Goal: Task Accomplishment & Management: Manage account settings

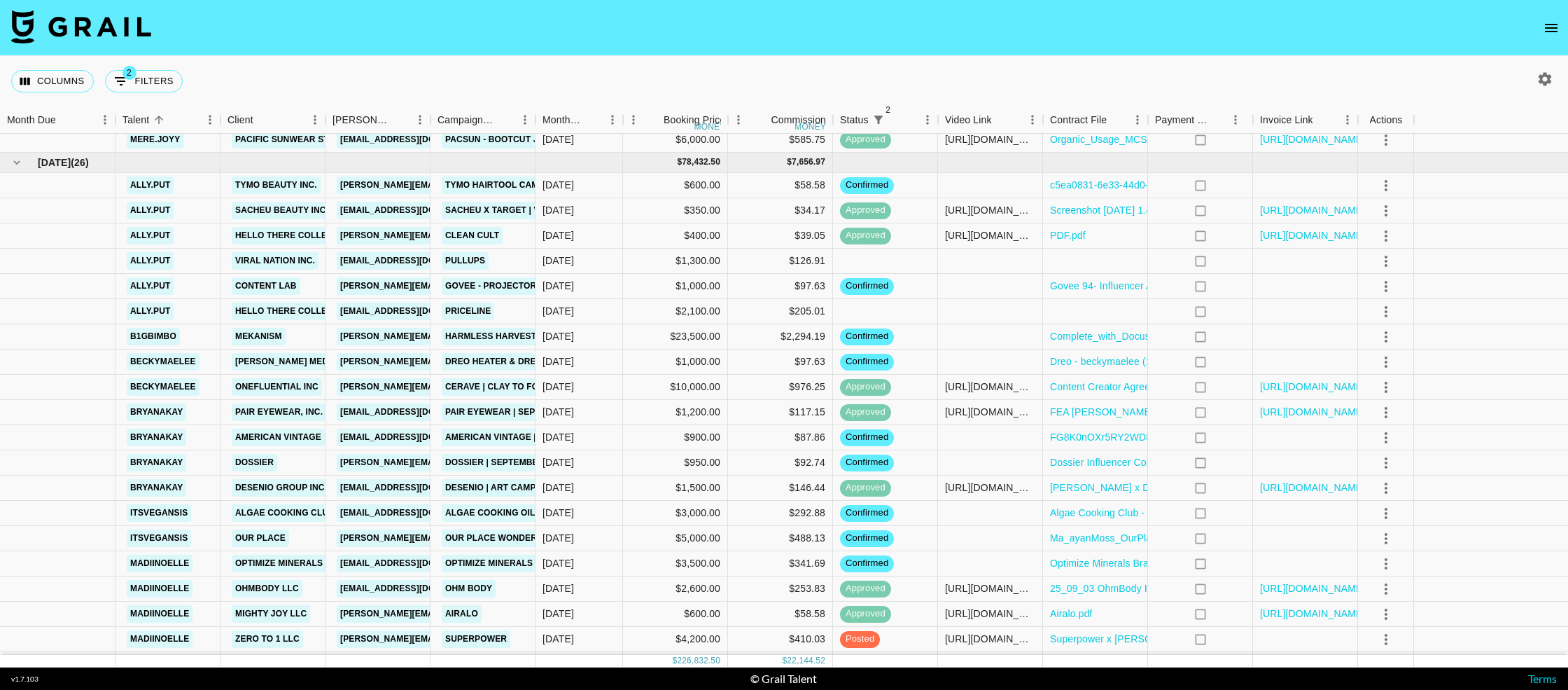
scroll to position [1122, 0]
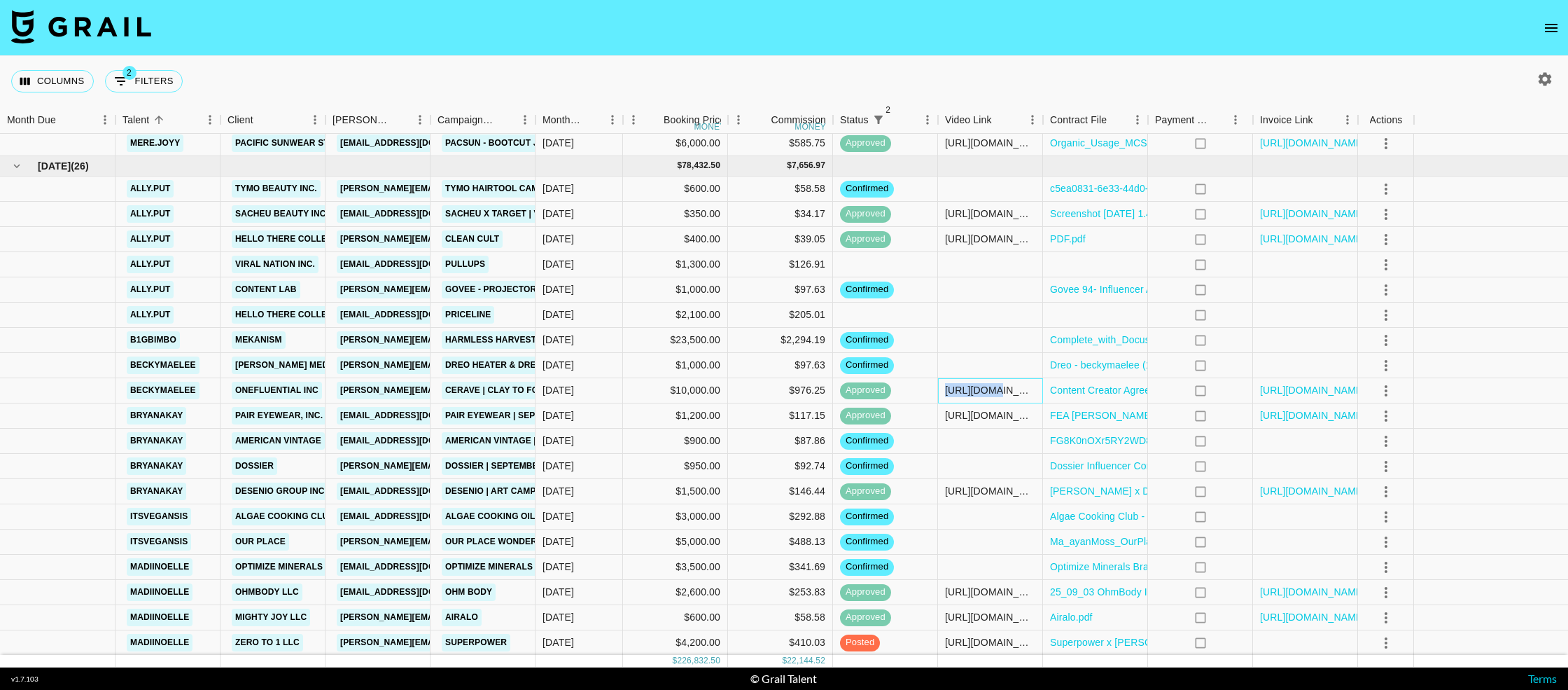
drag, startPoint x: 943, startPoint y: 388, endPoint x: 993, endPoint y: 389, distance: 50.0
click at [993, 389] on div "https://www.tiktok.com/@beckymaelee/video/7551908402109238544" at bounding box center [990, 391] width 105 height 25
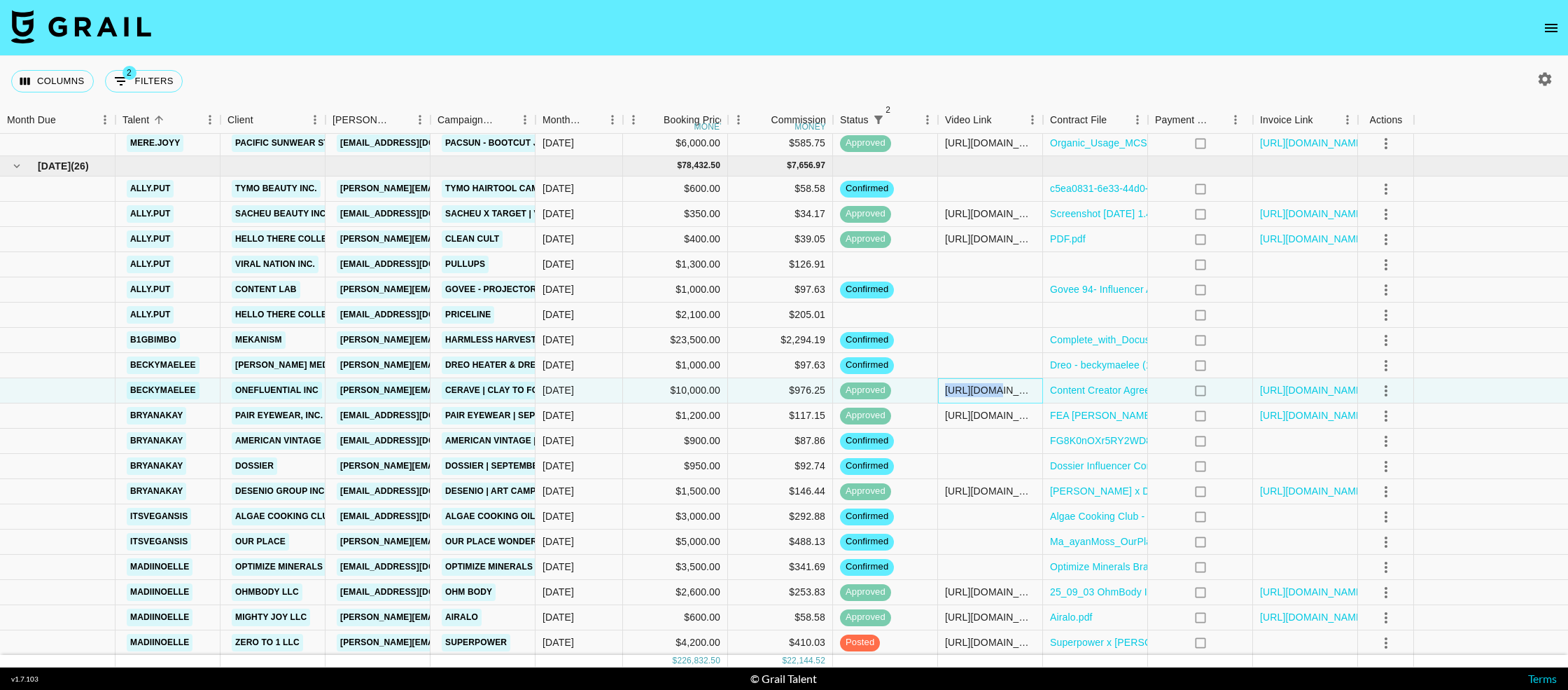
click at [991, 388] on div "https://www.tiktok.com/@beckymaelee/video/7551908402109238544" at bounding box center [990, 390] width 90 height 14
click at [991, 388] on div "https://www.tiktok.com/@beckymaelee/video/7551908402109238544" at bounding box center [990, 390] width 90 height 14
drag, startPoint x: 1032, startPoint y: 391, endPoint x: 891, endPoint y: 389, distance: 141.0
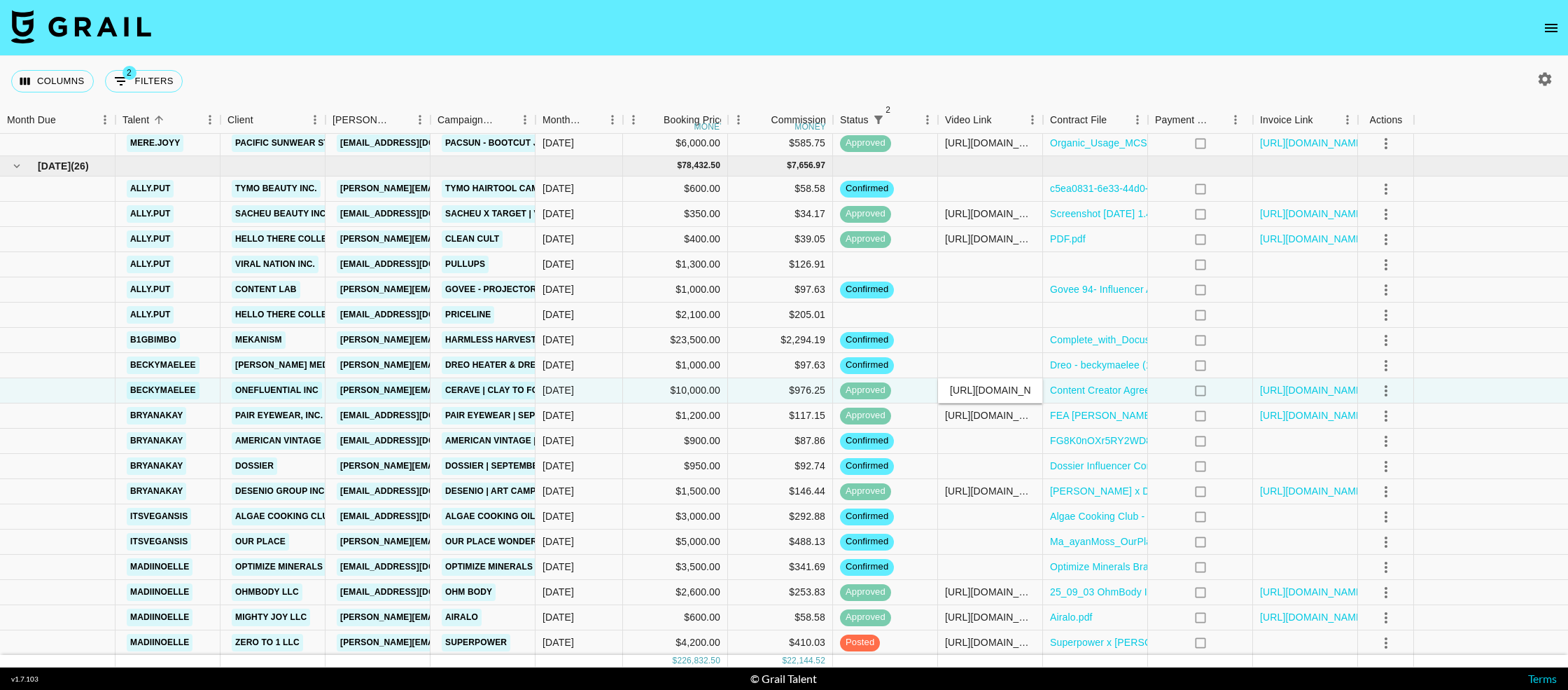
click at [891, 389] on div "beckymaelee OneFluential Inc alexis.diorio@onefluential.com CeraVe | Clay To Fo…" at bounding box center [784, 391] width 1568 height 25
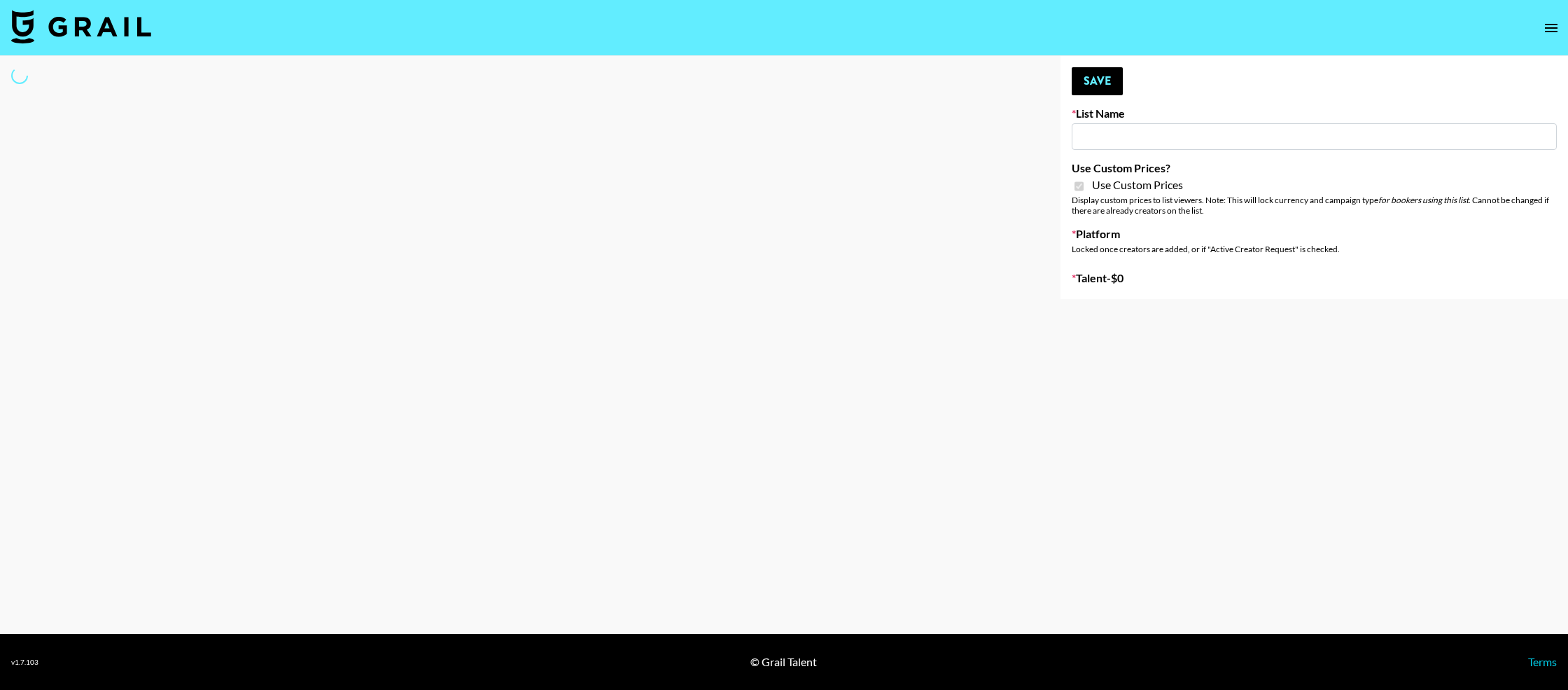
type input "Amaxy Beauty"
checkbox input "true"
select select "Brand"
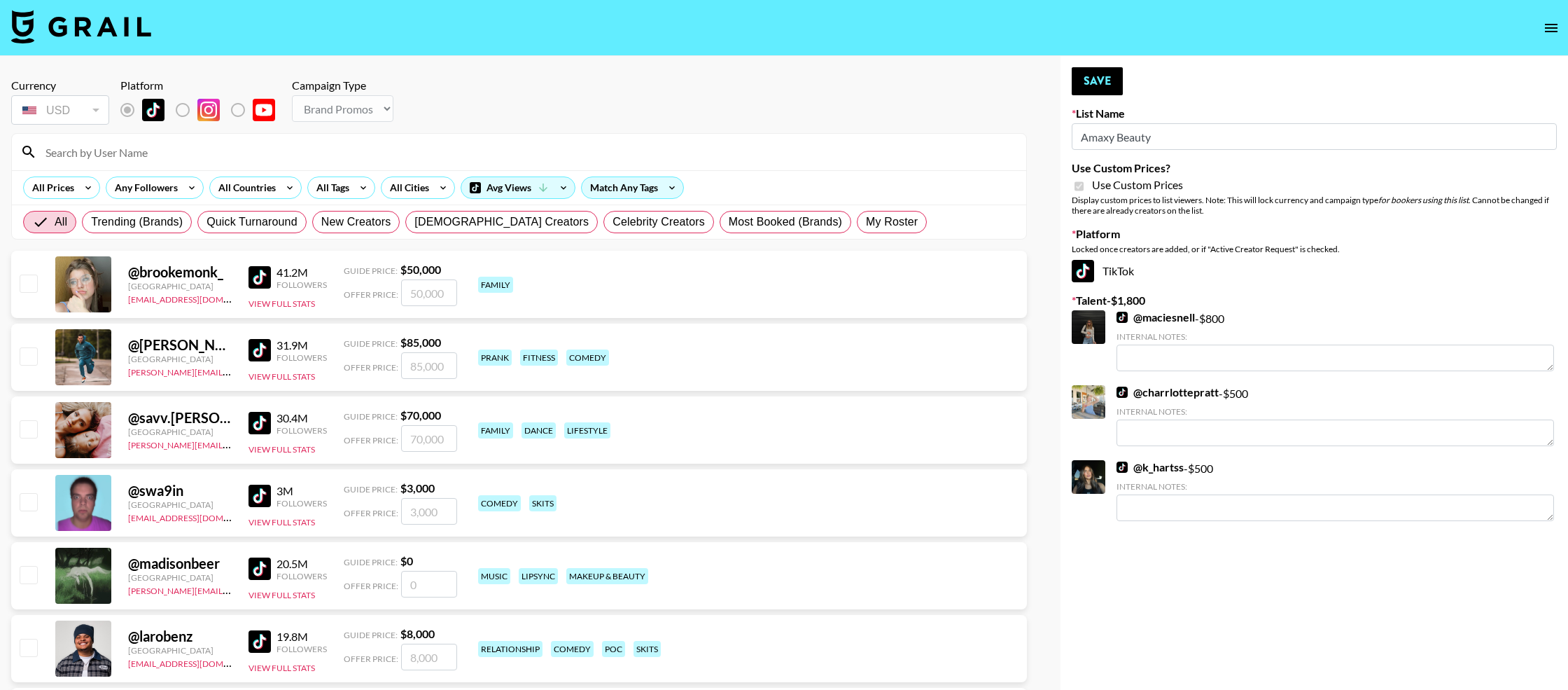
click at [316, 149] on input at bounding box center [528, 152] width 981 height 23
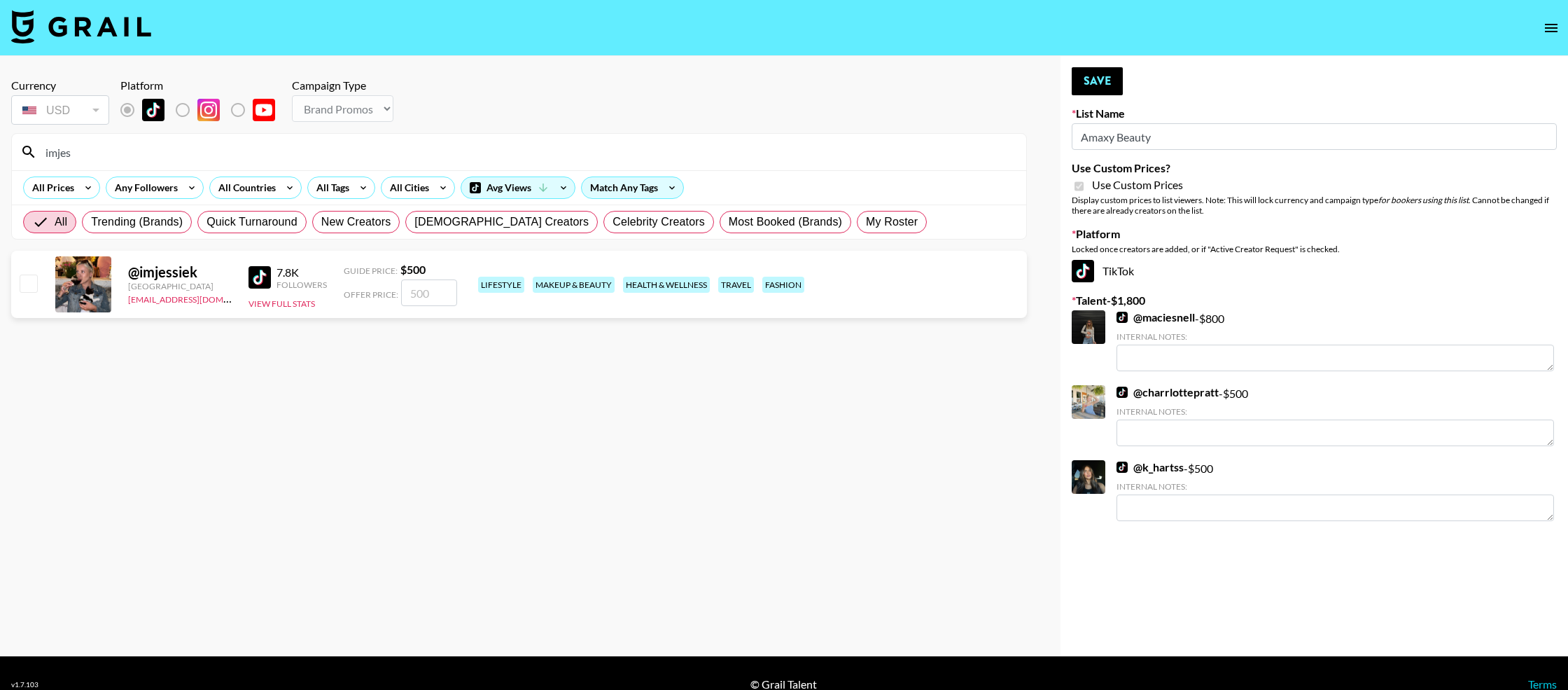
type input "imjes"
click at [22, 274] on div at bounding box center [28, 284] width 22 height 23
click at [24, 280] on input "checkbox" at bounding box center [28, 283] width 17 height 17
checkbox input "true"
type input "500"
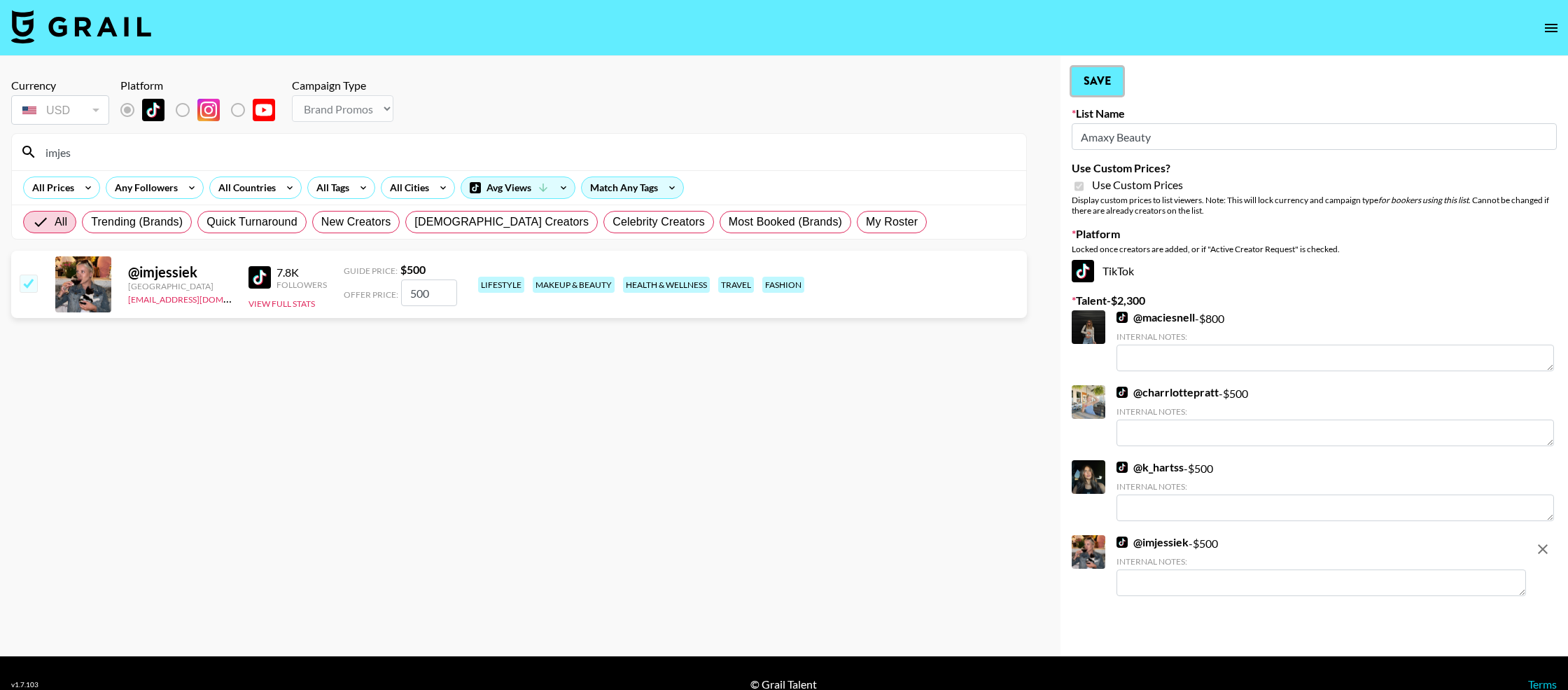
click at [1105, 90] on button "Save" at bounding box center [1098, 81] width 51 height 28
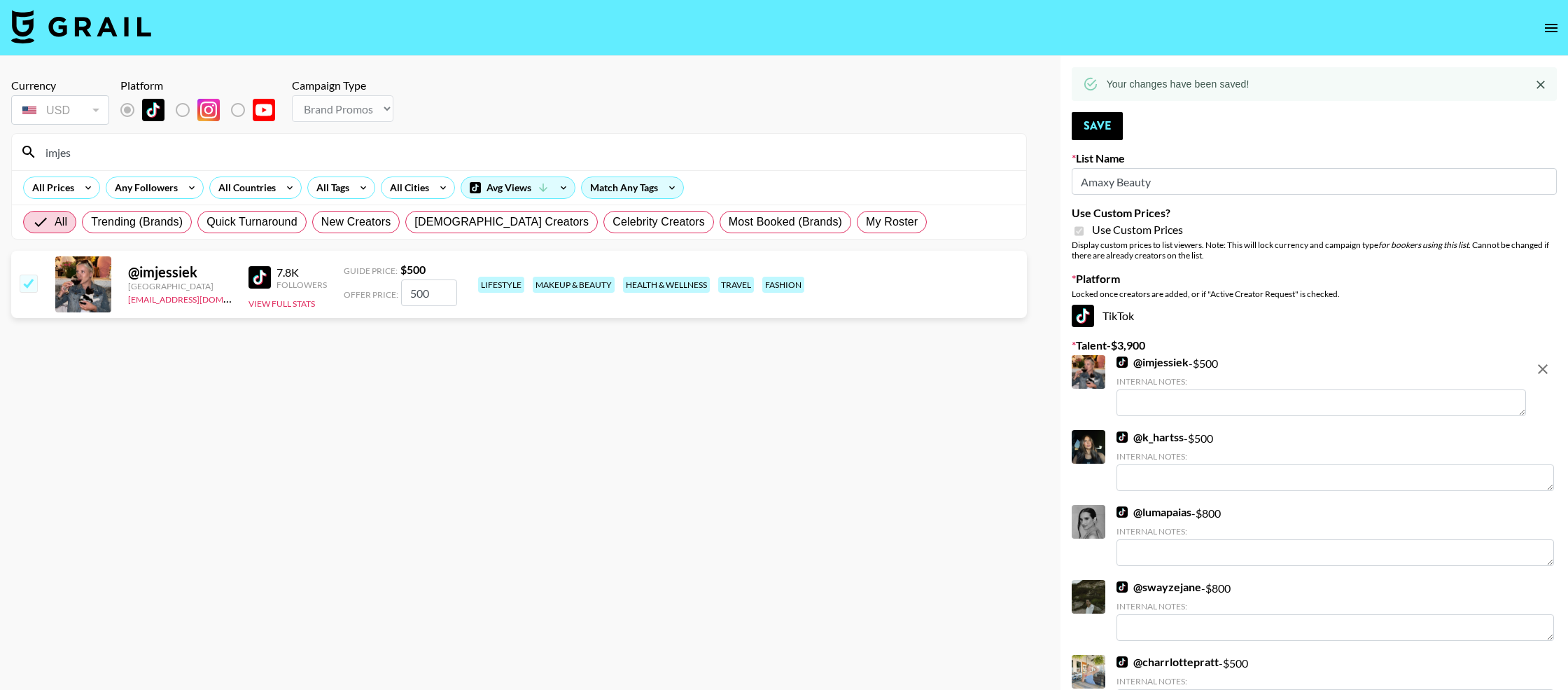
drag, startPoint x: 1095, startPoint y: 167, endPoint x: 1051, endPoint y: 164, distance: 44.1
click at [1051, 164] on div "Currency USD USD ​ Platform Campaign Type Choose Type... Song Promos Brand Prom…" at bounding box center [784, 435] width 1568 height 760
type input "Amaxy Beauty"
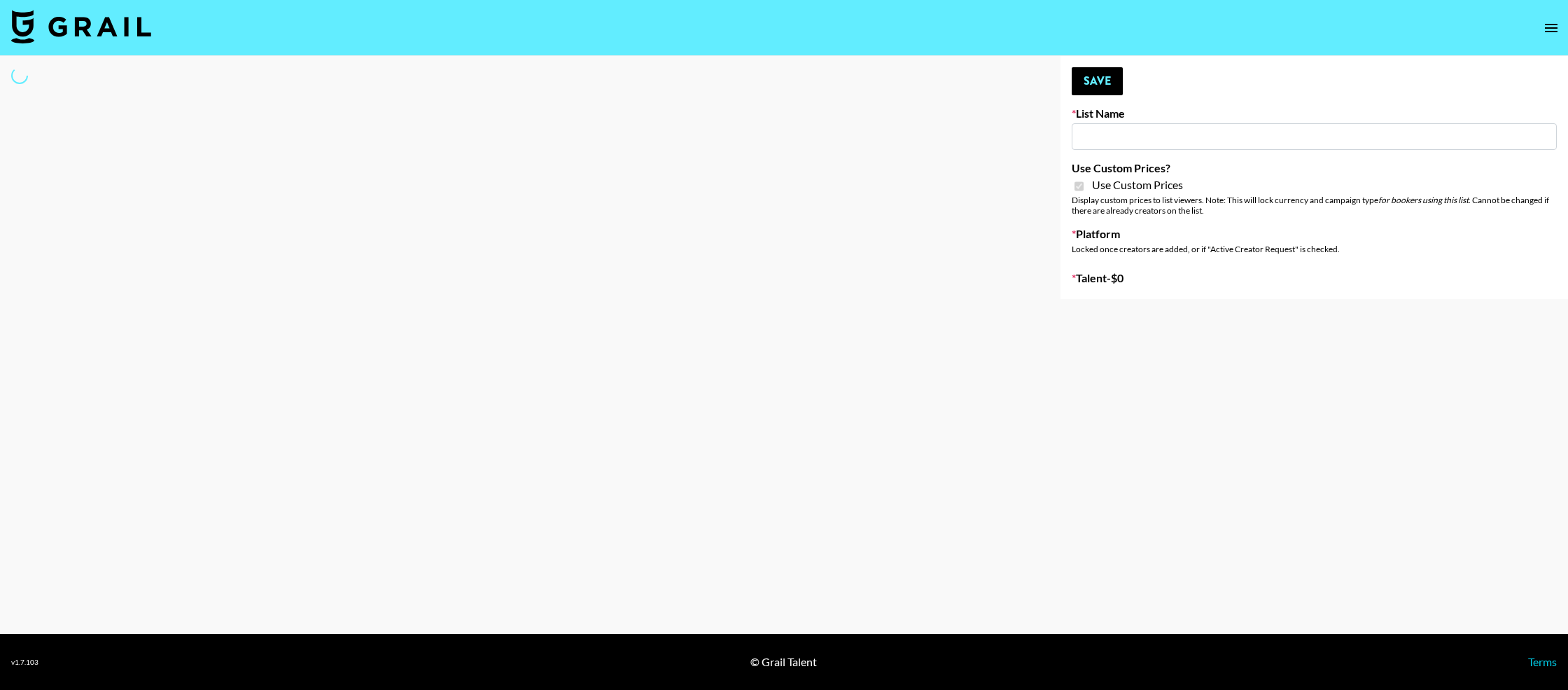
type input "COSRX LA"
checkbox input "true"
select select "Brand"
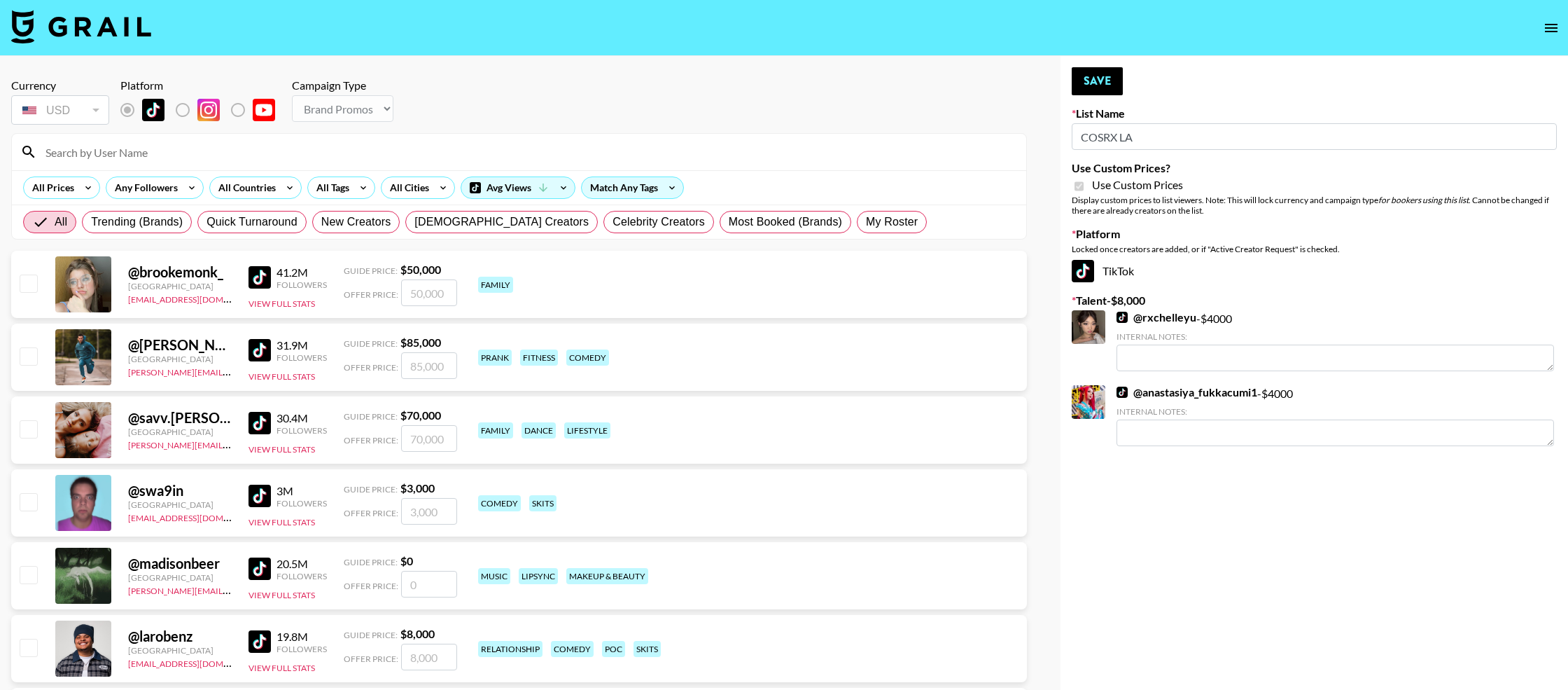
click at [280, 151] on input at bounding box center [528, 152] width 981 height 23
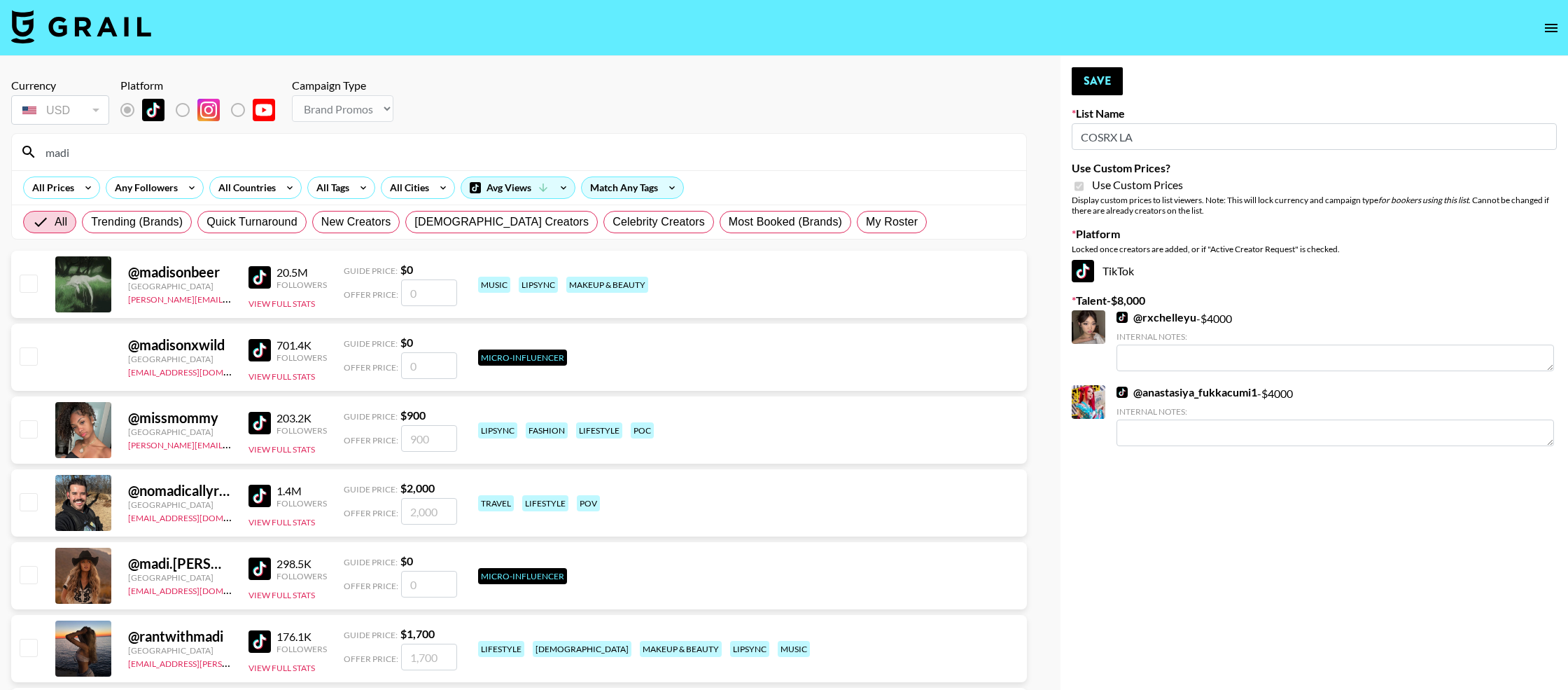
type input "madinoellle"
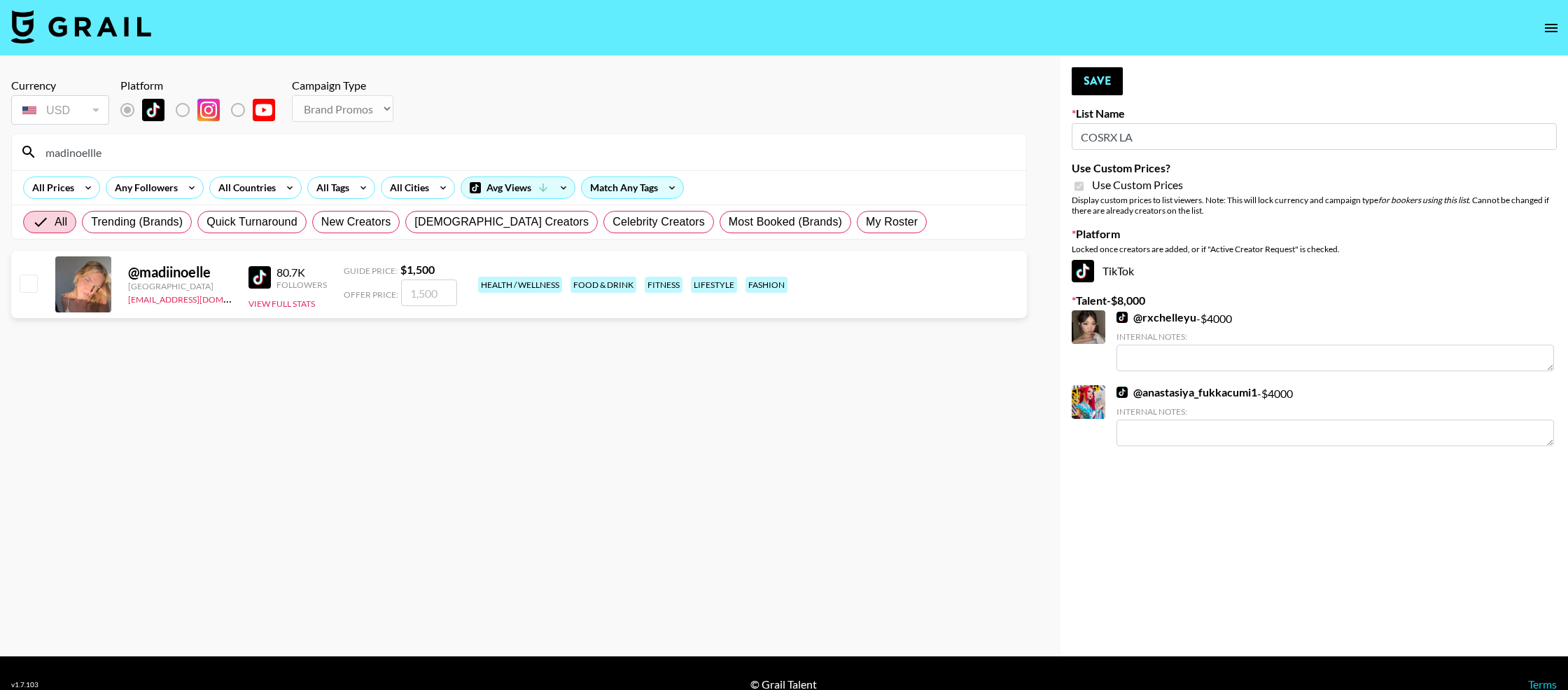
click at [19, 281] on div at bounding box center [28, 284] width 22 height 23
click at [24, 283] on input "checkbox" at bounding box center [28, 283] width 17 height 17
checkbox input "true"
drag, startPoint x: 422, startPoint y: 293, endPoint x: 404, endPoint y: 294, distance: 18.0
click at [404, 294] on input "1500" at bounding box center [429, 293] width 56 height 26
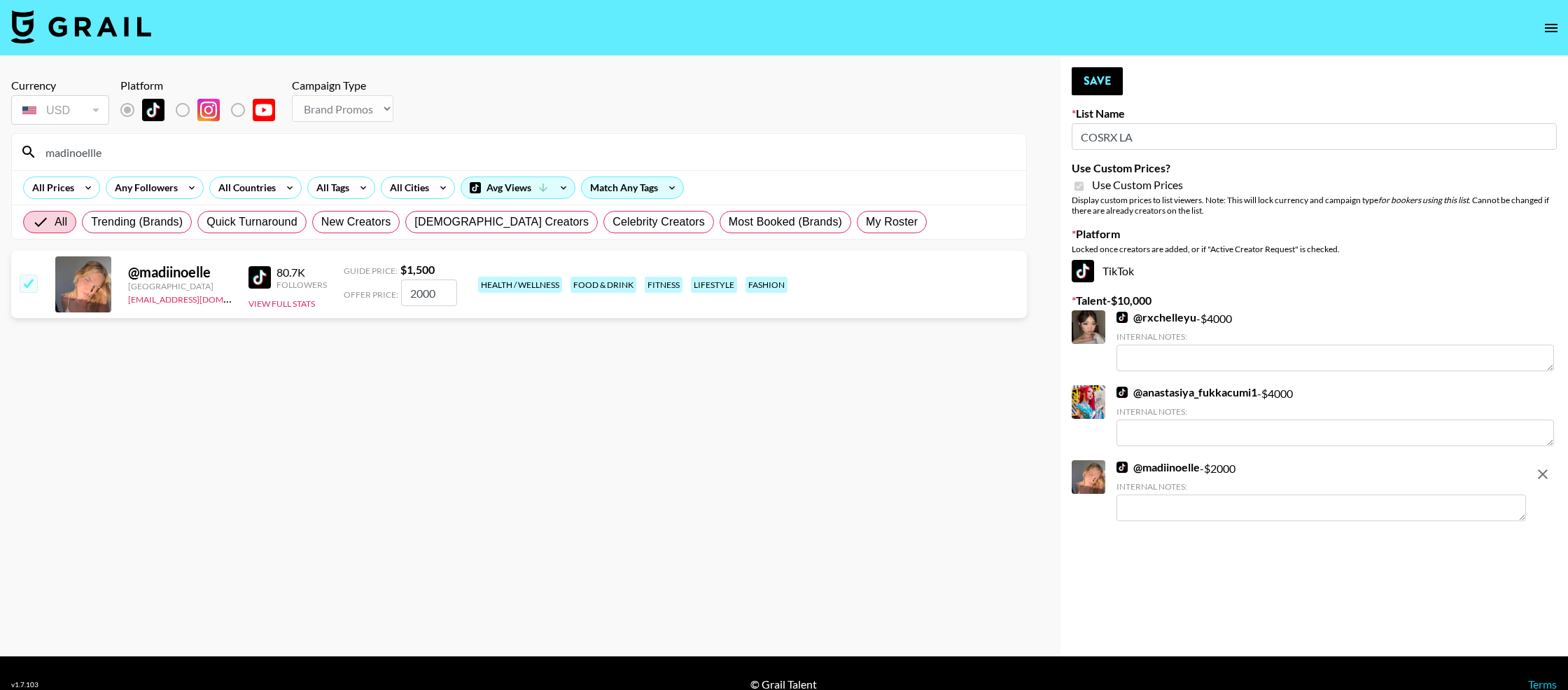
type input "2000"
drag, startPoint x: 1117, startPoint y: 136, endPoint x: 1077, endPoint y: 134, distance: 40.0
click at [1077, 134] on input "COSRX LA" at bounding box center [1314, 137] width 485 height 26
click at [1085, 80] on button "Save" at bounding box center [1098, 81] width 51 height 28
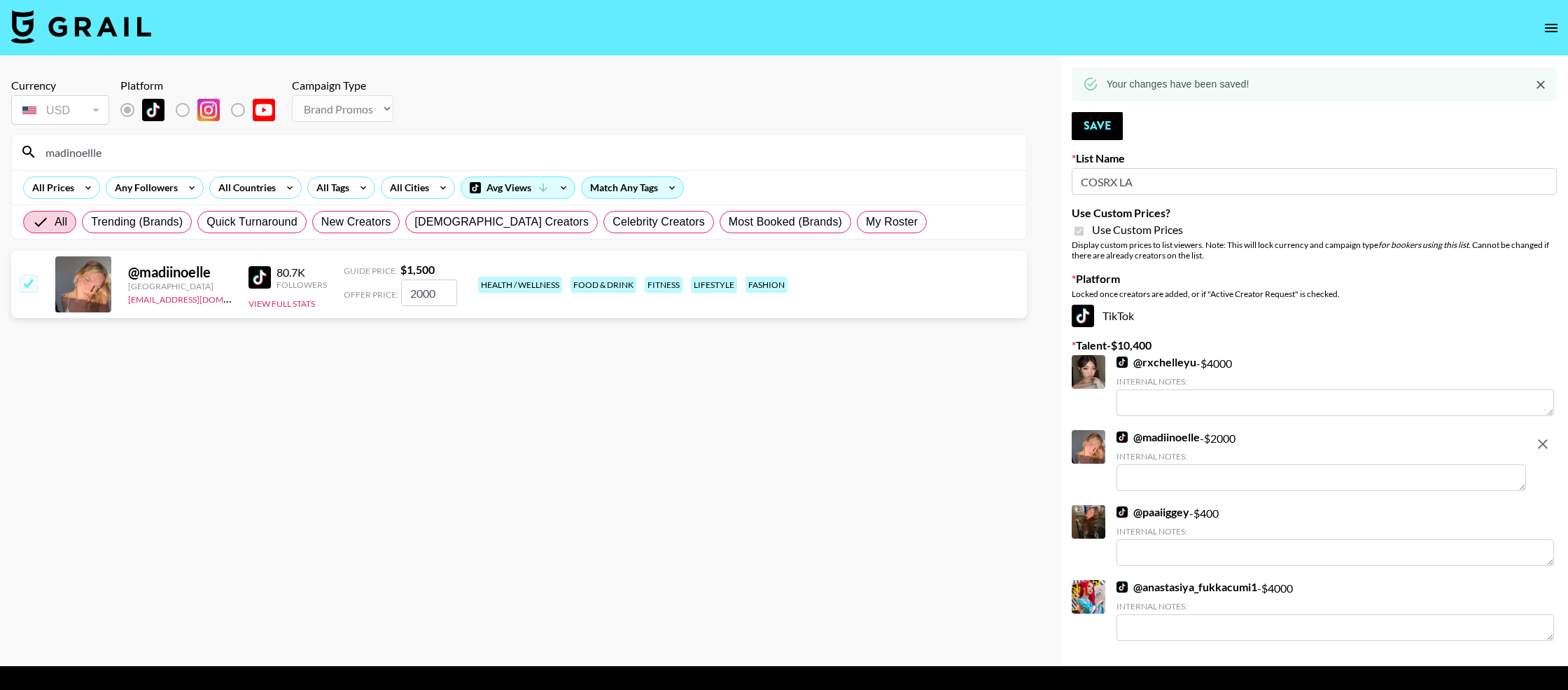
drag, startPoint x: 164, startPoint y: 154, endPoint x: 18, endPoint y: 135, distance: 147.2
click at [18, 135] on div "madinoellle" at bounding box center [519, 152] width 1014 height 37
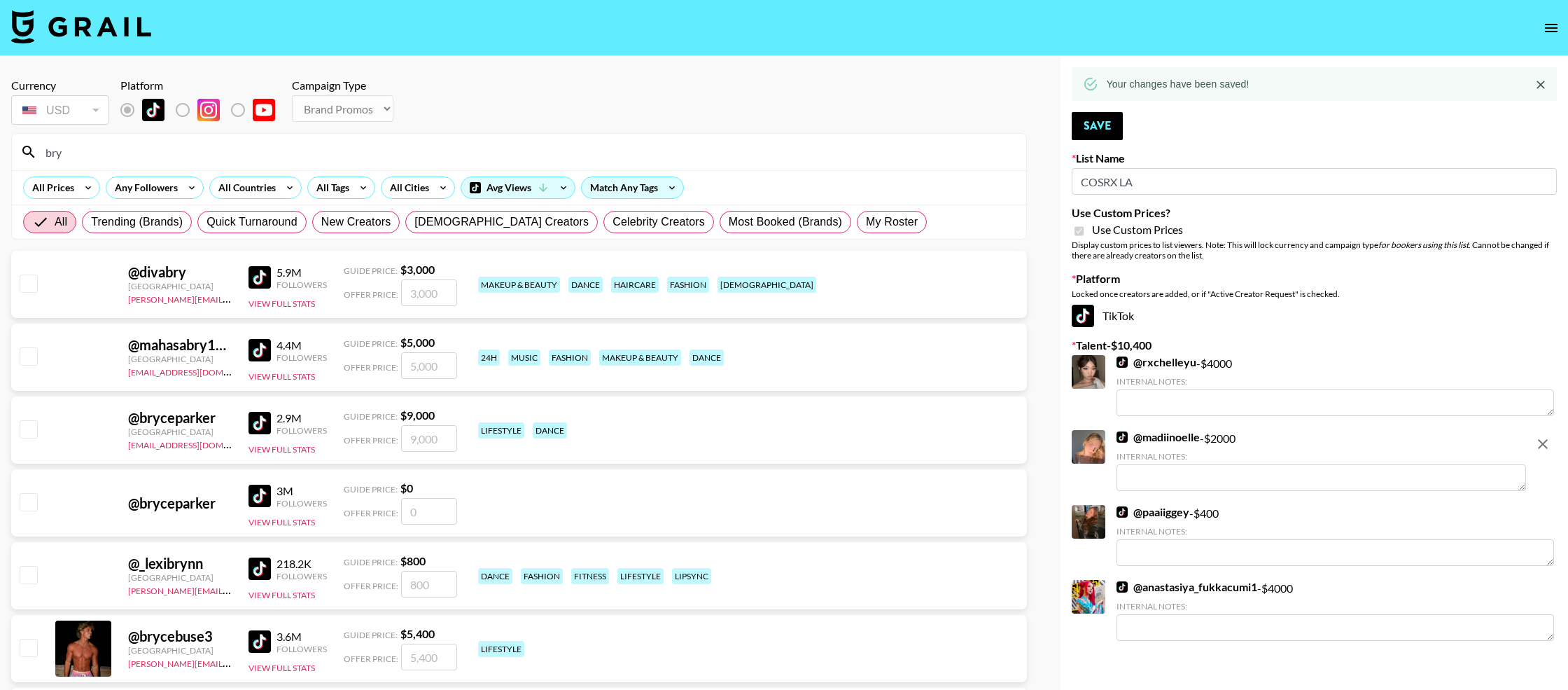
type input "bryanakay"
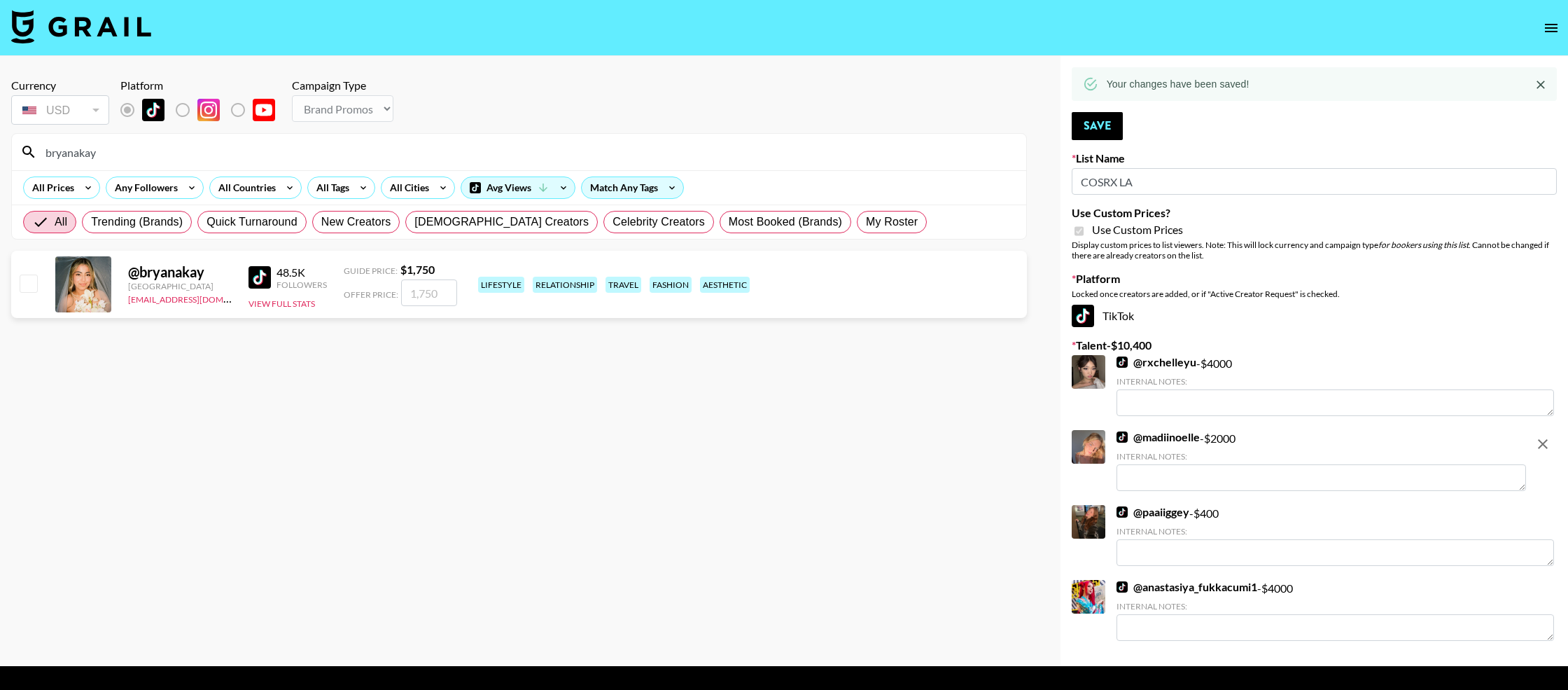
drag, startPoint x: 35, startPoint y: 289, endPoint x: 55, endPoint y: 292, distance: 20.2
click at [35, 289] on input "checkbox" at bounding box center [28, 283] width 17 height 17
checkbox input "true"
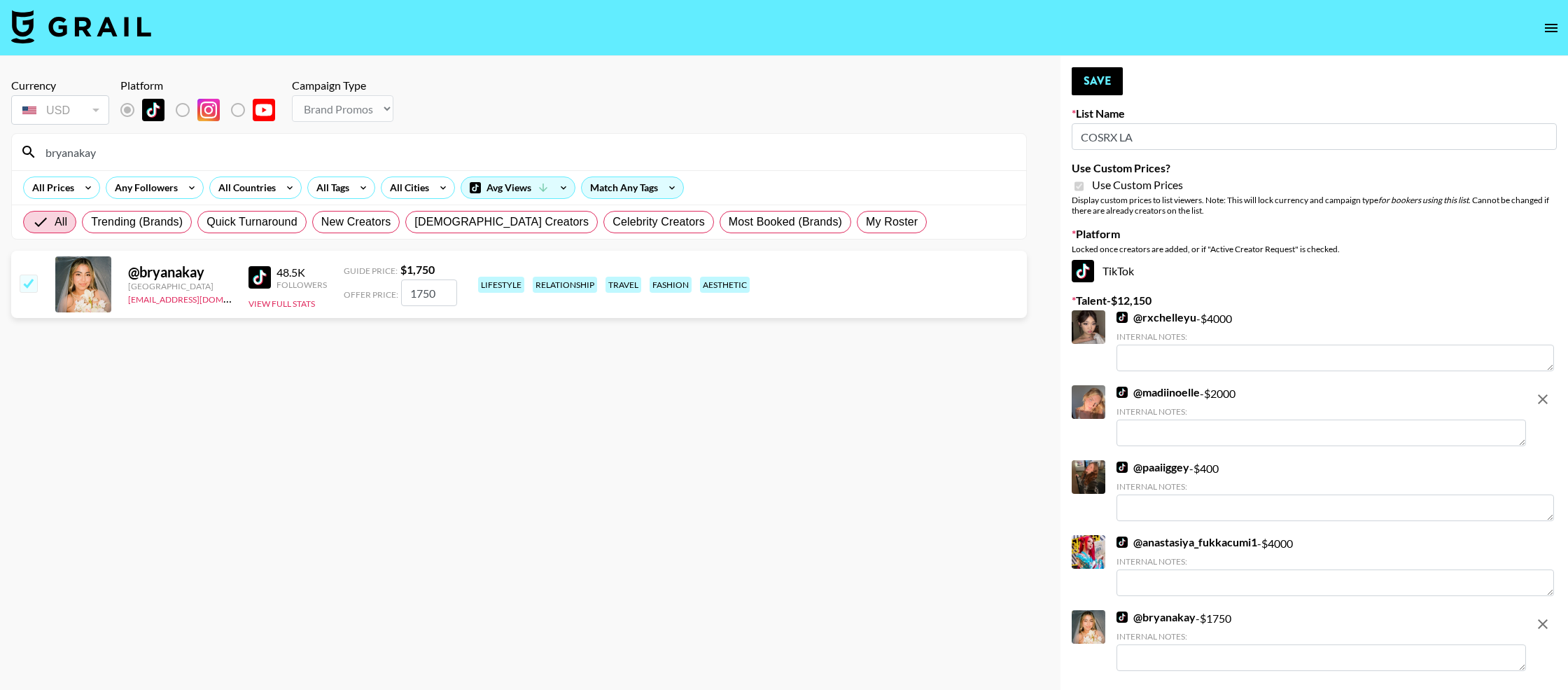
drag, startPoint x: 439, startPoint y: 288, endPoint x: 398, endPoint y: 287, distance: 41.0
click at [398, 287] on div "Offer Price: 1750" at bounding box center [400, 293] width 114 height 26
type input "2000"
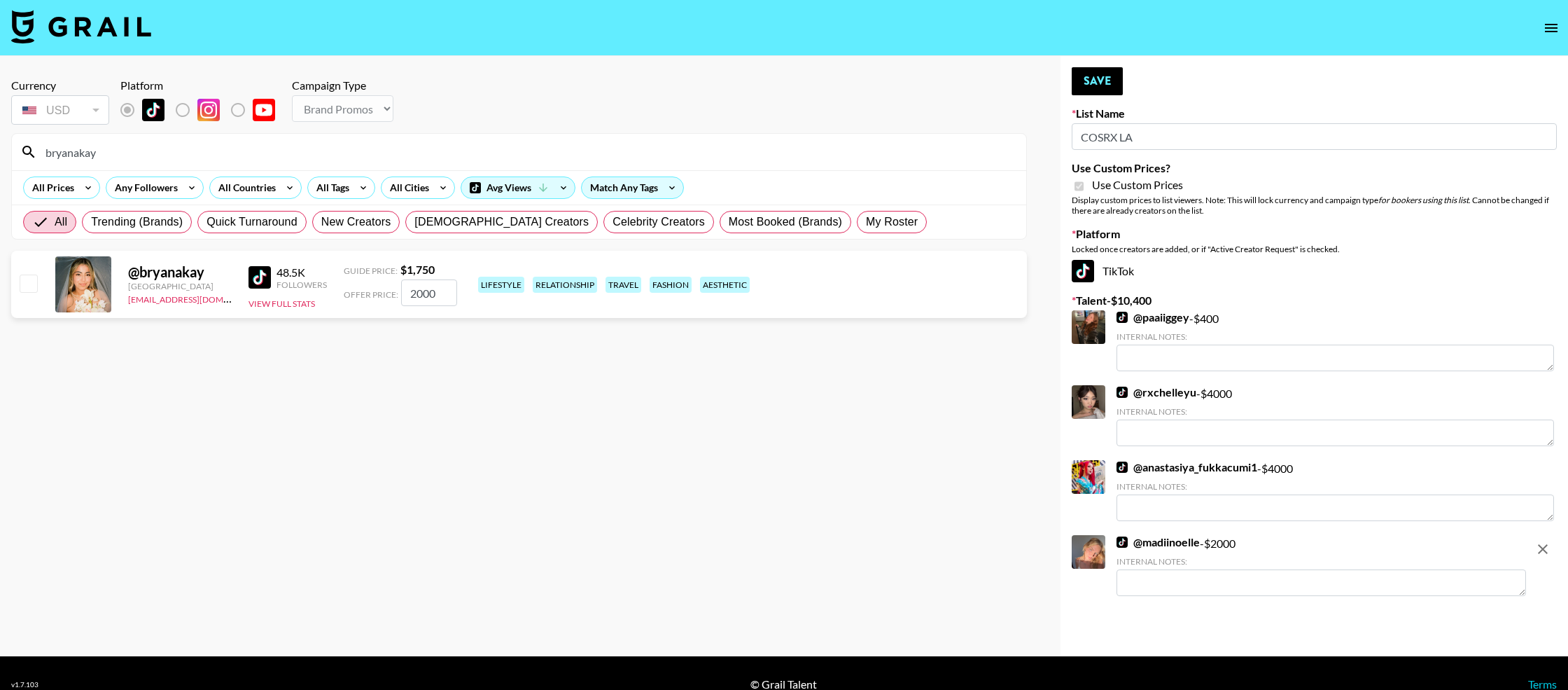
checkbox input "false"
type input "2000"
click at [1095, 79] on button "Save" at bounding box center [1098, 81] width 51 height 28
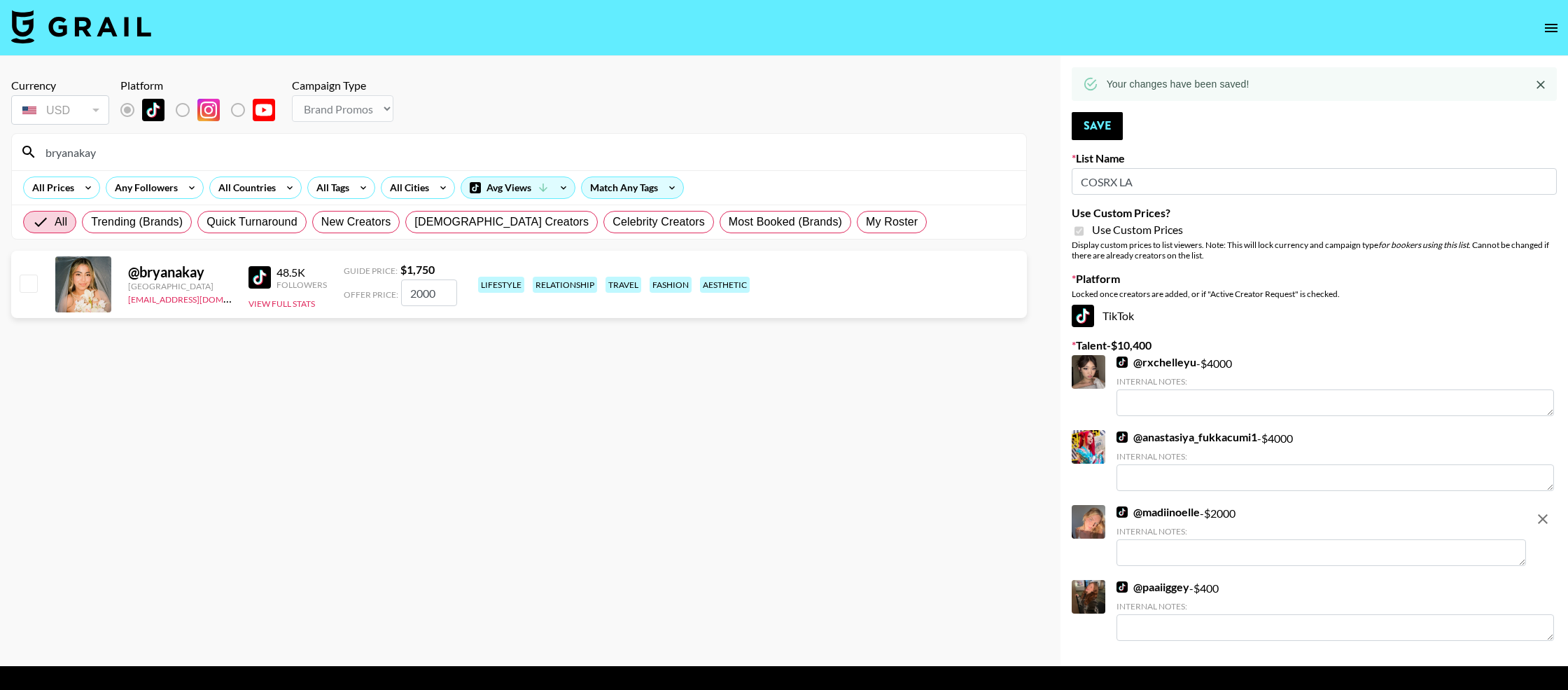
drag, startPoint x: 189, startPoint y: 157, endPoint x: 36, endPoint y: 133, distance: 154.9
click at [36, 134] on div "bryanakay" at bounding box center [519, 152] width 1014 height 37
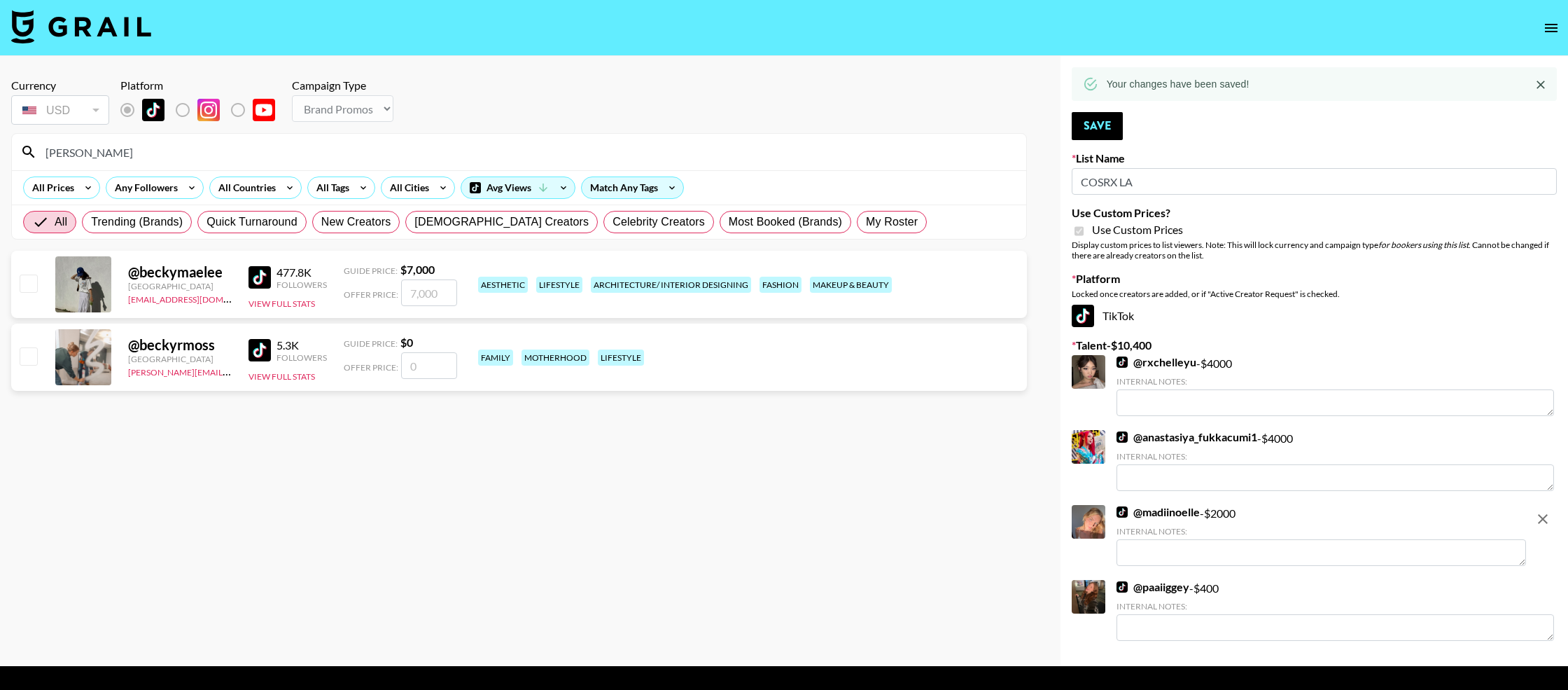
type input "becky"
drag, startPoint x: 37, startPoint y: 278, endPoint x: 60, endPoint y: 278, distance: 23.0
click at [37, 278] on input "checkbox" at bounding box center [28, 283] width 17 height 17
checkbox input "true"
type input "7000"
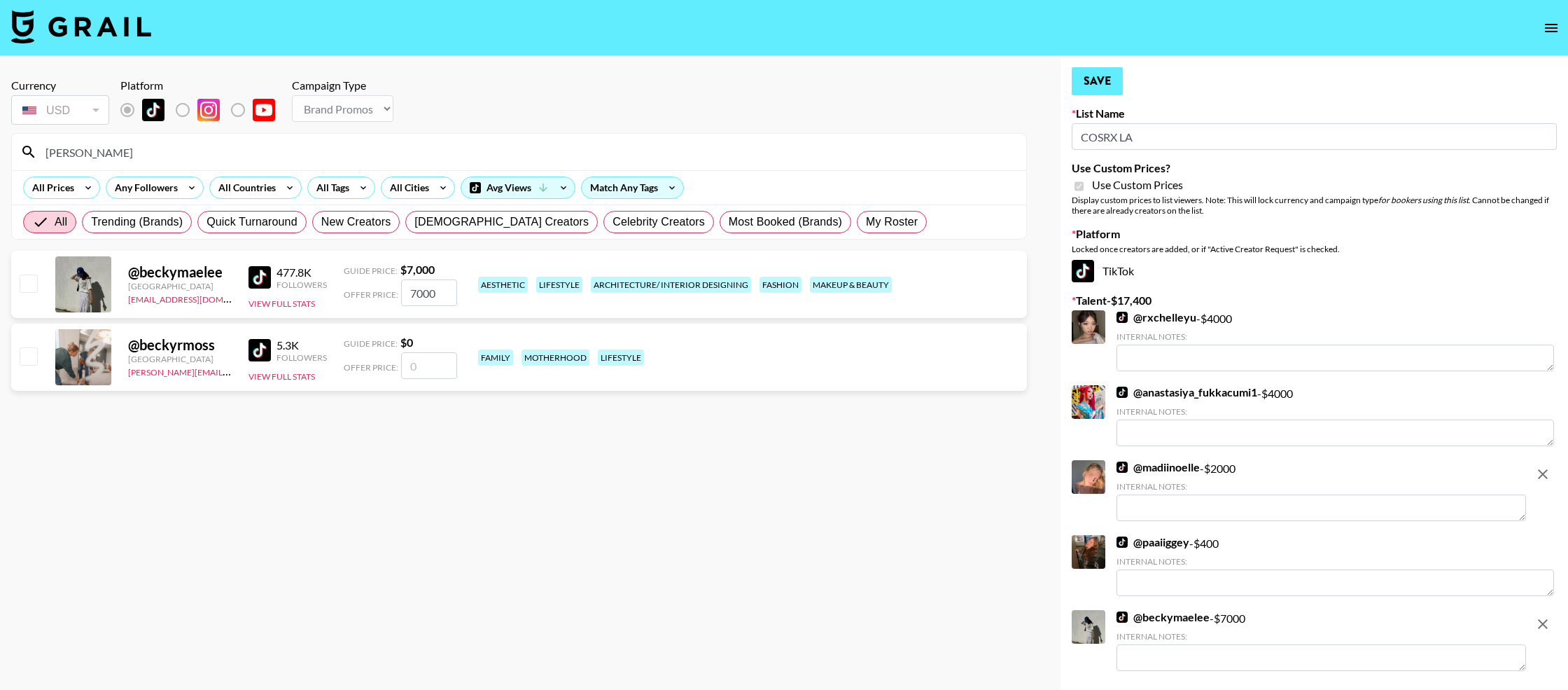
checkbox input "false"
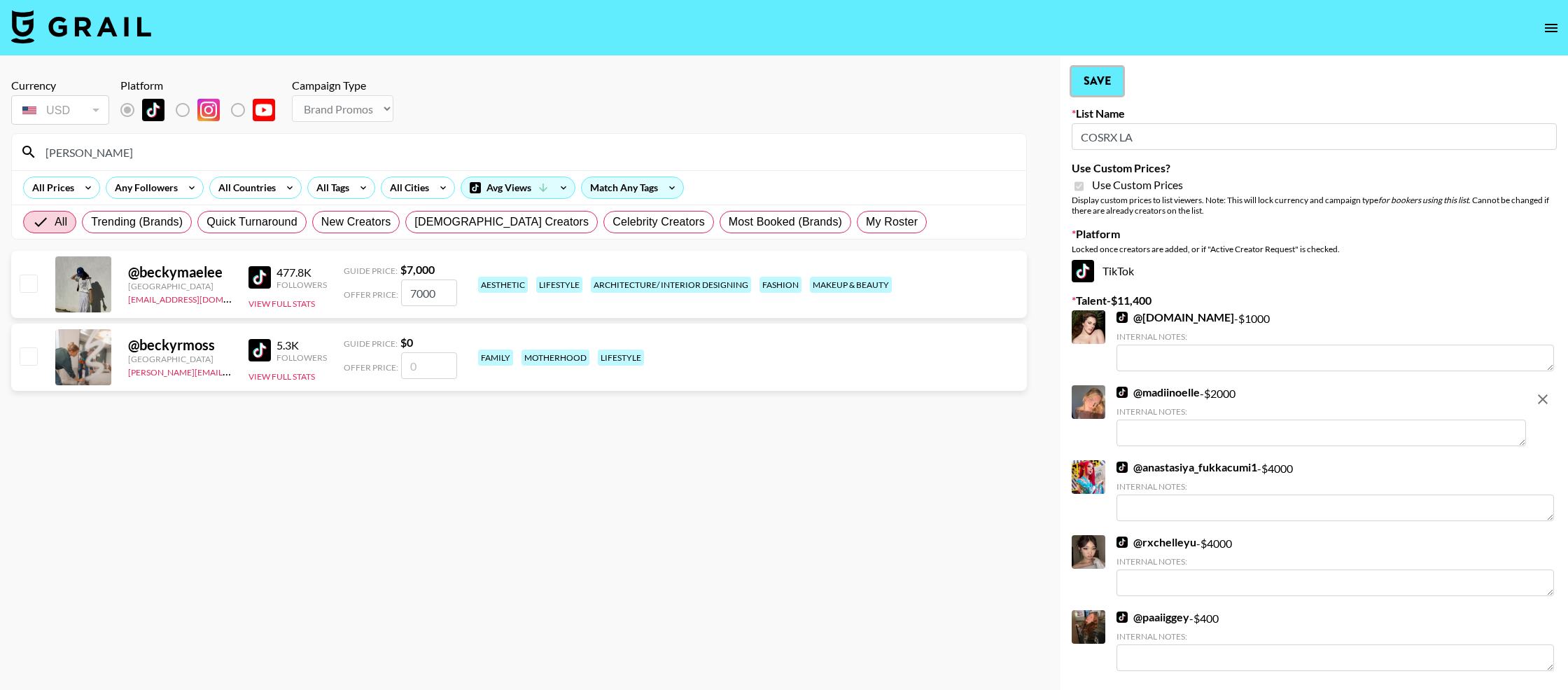
click at [1093, 77] on button "Save" at bounding box center [1098, 81] width 51 height 28
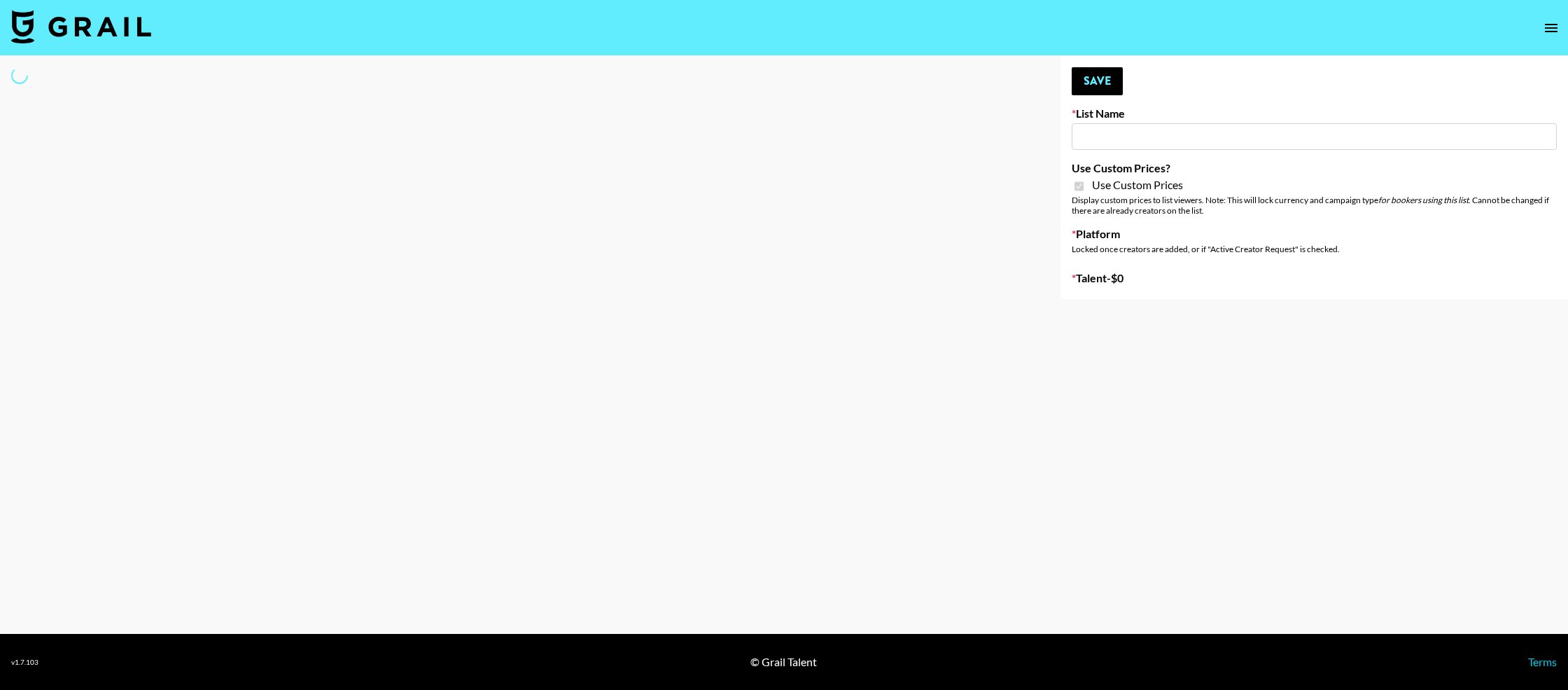
type input "Sleep & Glow"
checkbox input "true"
select select "Brand"
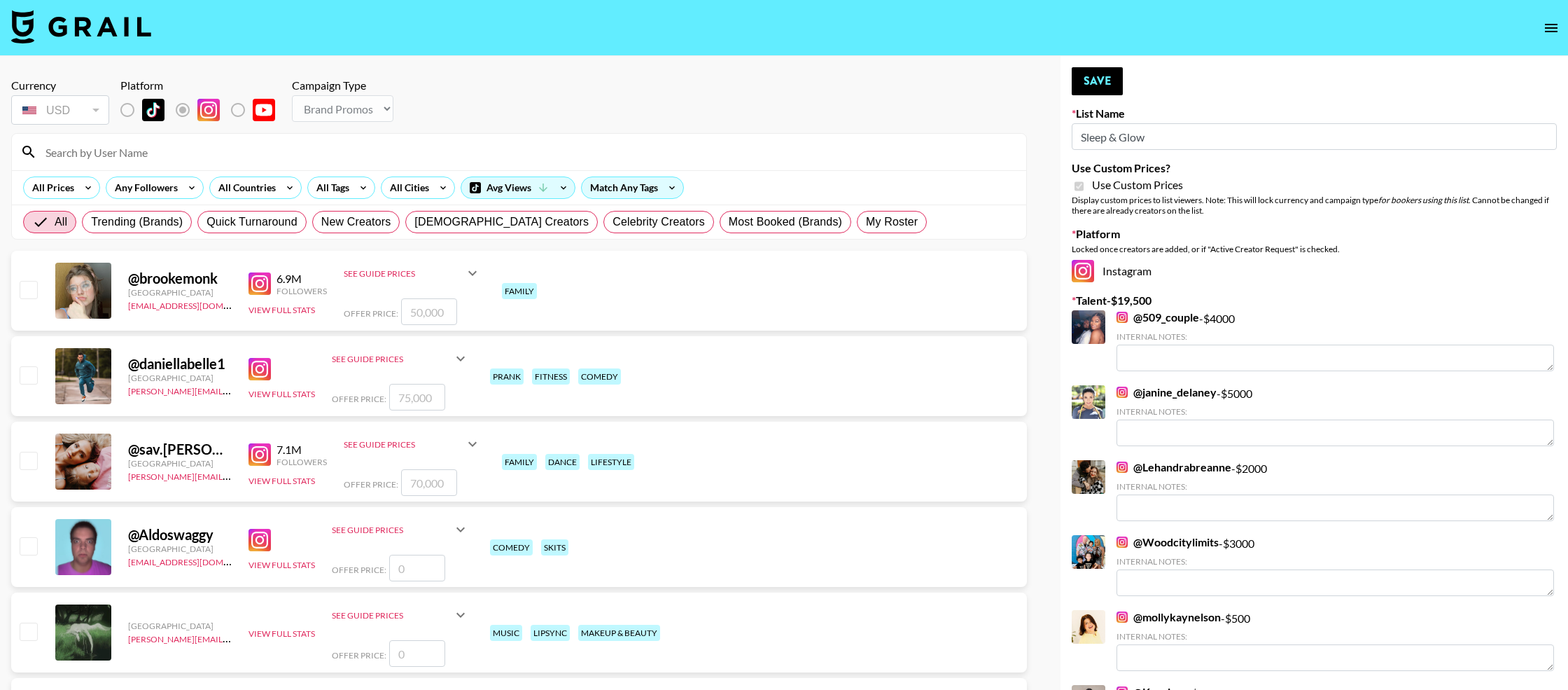
click at [268, 156] on input at bounding box center [528, 152] width 981 height 23
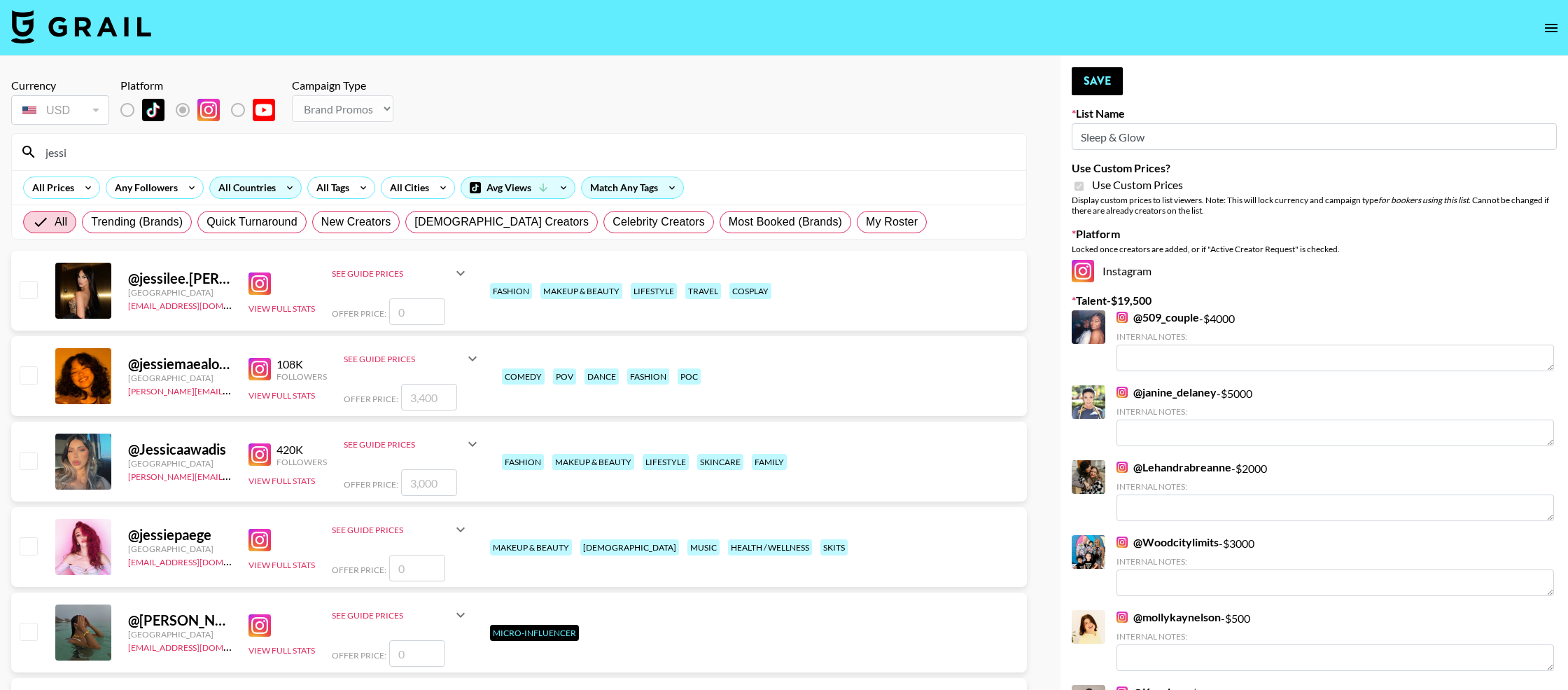
type input "Jessiekayy"
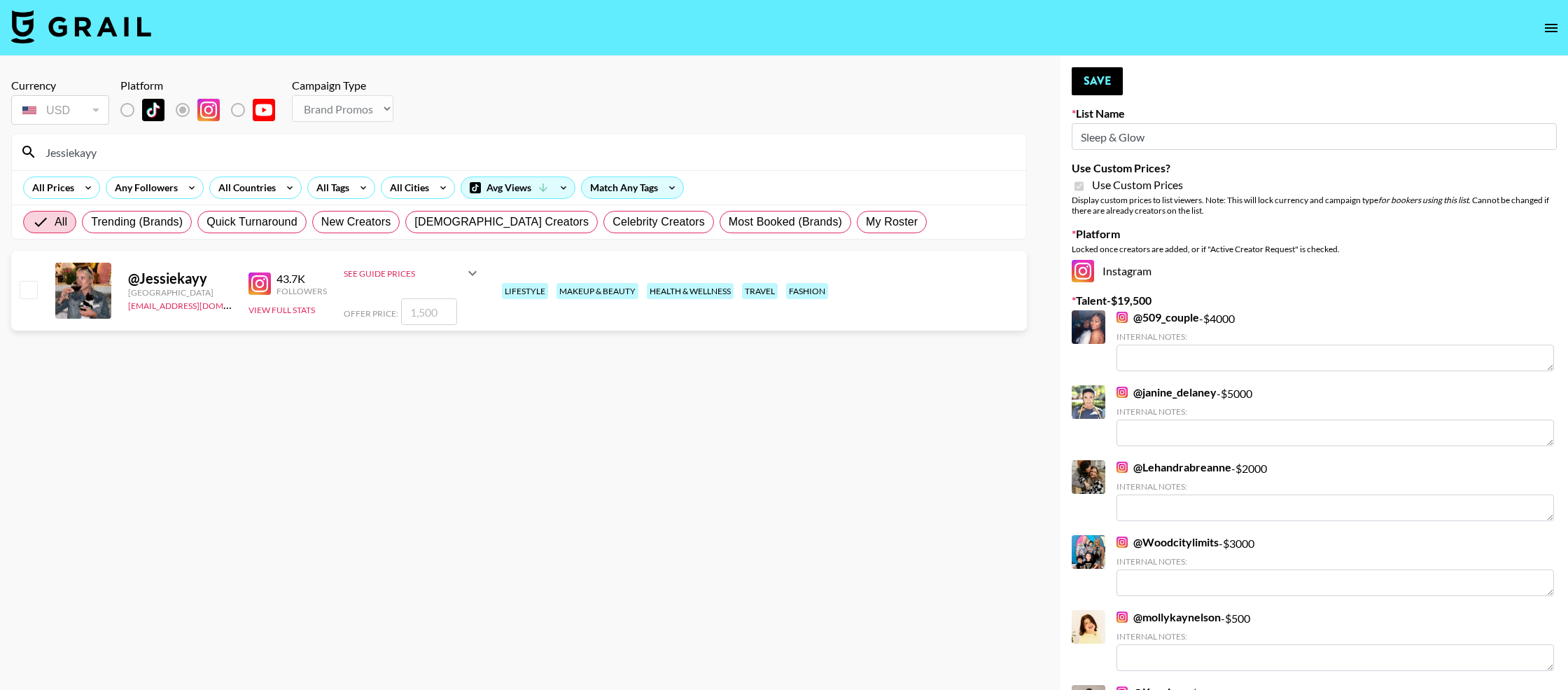
click at [23, 299] on div at bounding box center [28, 291] width 22 height 23
click at [23, 294] on input "checkbox" at bounding box center [28, 289] width 17 height 17
checkbox input "true"
type input "1500"
click at [1101, 81] on button "Save" at bounding box center [1098, 81] width 51 height 28
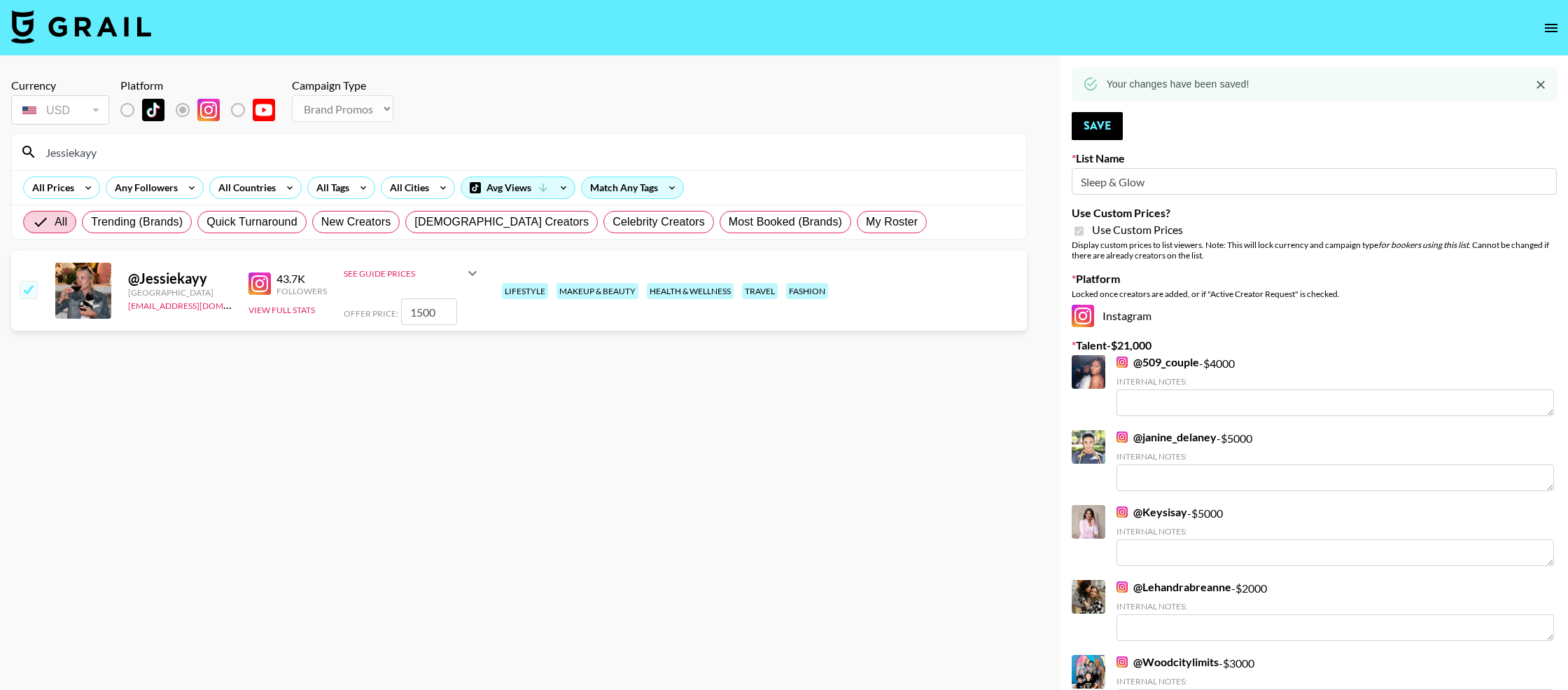
drag, startPoint x: 1155, startPoint y: 186, endPoint x: 995, endPoint y: 164, distance: 161.5
click at [995, 164] on div "Currency USD USD ​ Platform Campaign Type Choose Type... Song Promos Brand Prom…" at bounding box center [784, 473] width 1568 height 835
